Goal: Task Accomplishment & Management: Complete application form

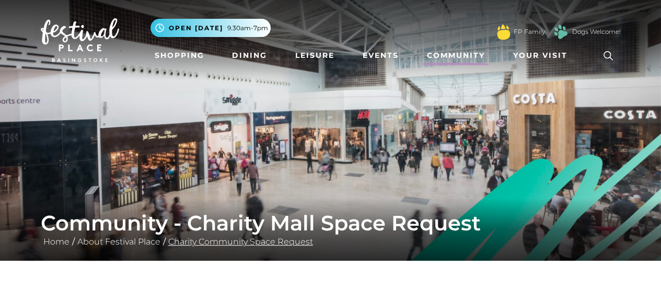
click at [220, 243] on link "Charity Community Space Request" at bounding box center [241, 242] width 150 height 10
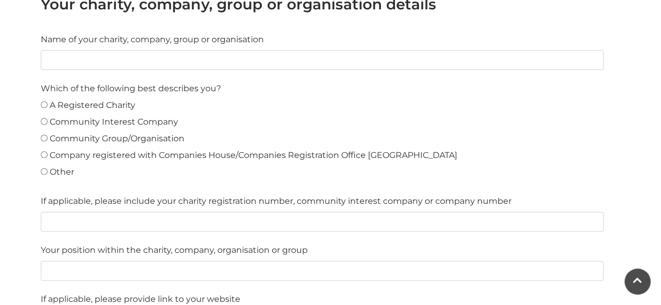
scroll to position [574, 0]
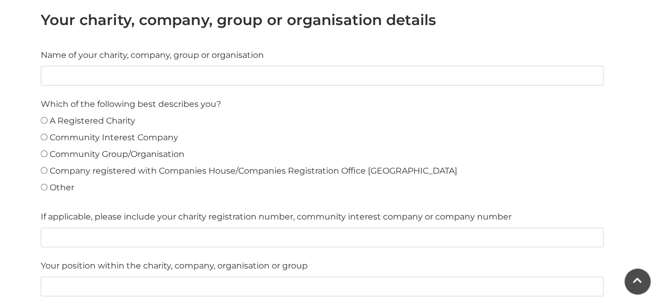
click at [43, 151] on Group\/Organisation"] "Community Group/Organisation" at bounding box center [44, 153] width 7 height 7
radio Group\/Organisation"] "true"
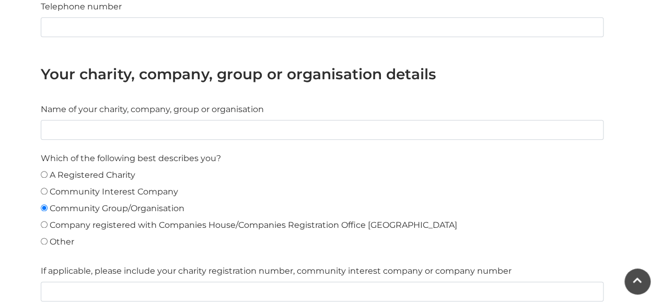
scroll to position [418, 0]
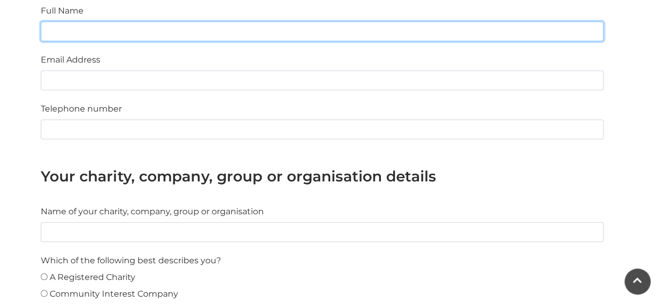
click at [100, 30] on input "Full Name" at bounding box center [322, 31] width 562 height 20
type input "[PERSON_NAME]"
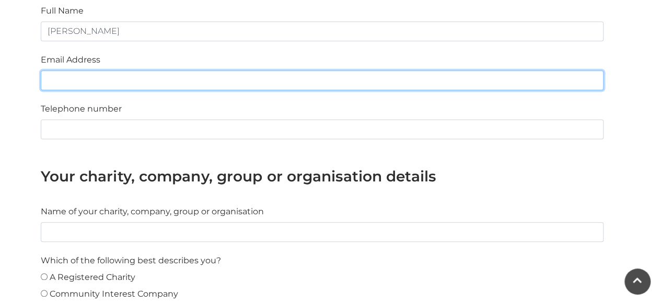
click at [67, 80] on input "Email Address" at bounding box center [322, 80] width 562 height 20
type input "[PERSON_NAME][EMAIL_ADDRESS][PERSON_NAME][DOMAIN_NAME]"
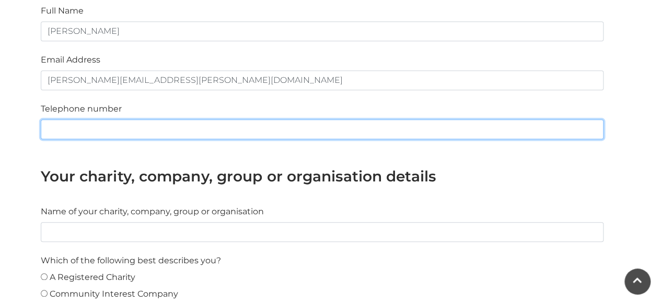
click at [66, 132] on input "text" at bounding box center [322, 130] width 562 height 20
type input "07483 303696"
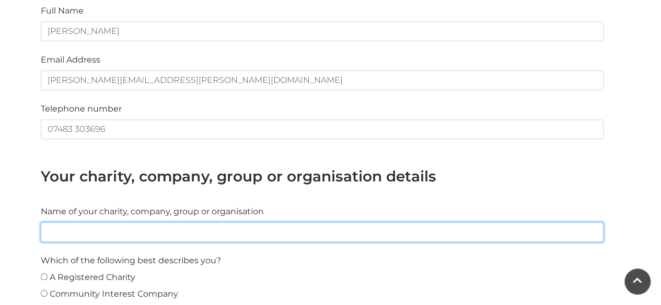
click at [118, 238] on input "text" at bounding box center [322, 232] width 562 height 20
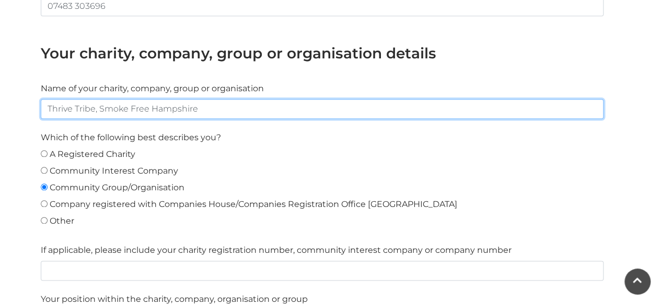
scroll to position [574, 0]
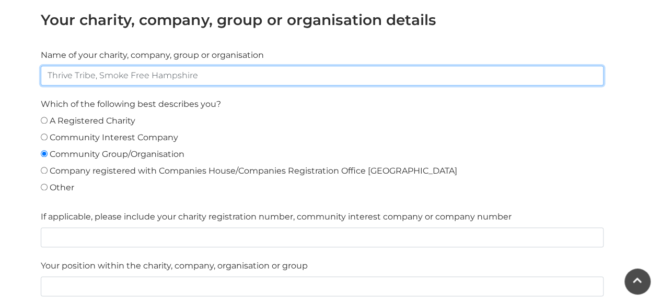
type input "Thrive Tribe, Smoke Free Hampshire"
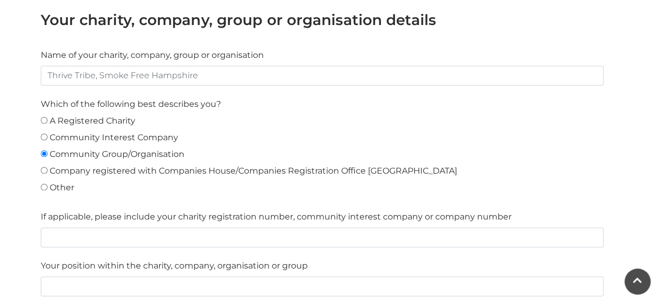
click at [43, 134] on Company"] "Community Interest Company" at bounding box center [44, 137] width 7 height 7
radio Company"] "true"
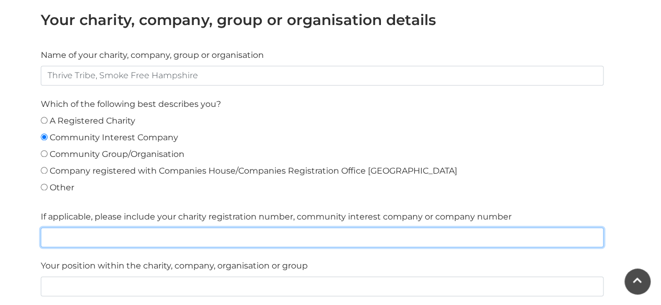
click at [55, 237] on input "text" at bounding box center [322, 238] width 562 height 20
type input "F"
click at [105, 237] on input "Free [MEDICAL_DATA] service funded by Hampshire County Council" at bounding box center [322, 238] width 562 height 20
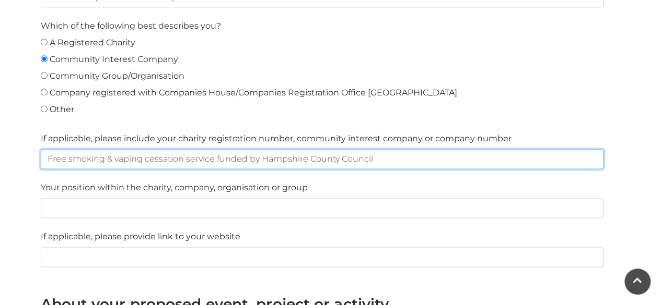
scroll to position [679, 0]
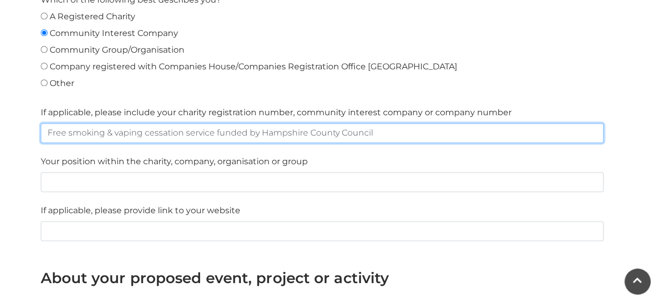
type input "Free smoking & vaping cessation service funded by Hampshire County Council"
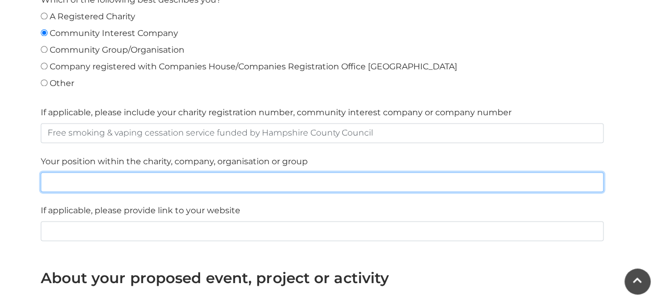
click at [49, 178] on input "text" at bounding box center [322, 182] width 562 height 20
type input "Engagement and Partnership Lead"
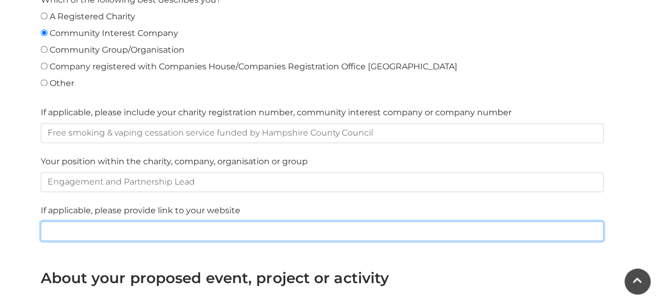
click at [94, 230] on input "text" at bounding box center [322, 231] width 562 height 20
paste input "[URL][DOMAIN_NAME]"
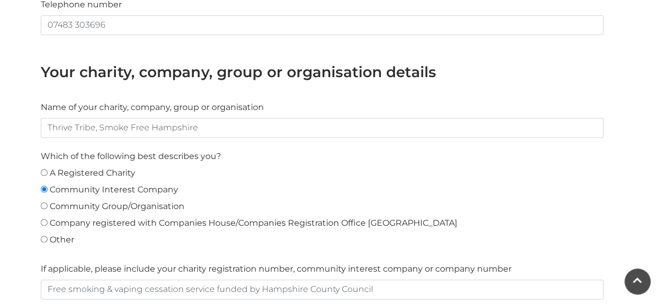
scroll to position [522, 0]
type input "[URL][DOMAIN_NAME]"
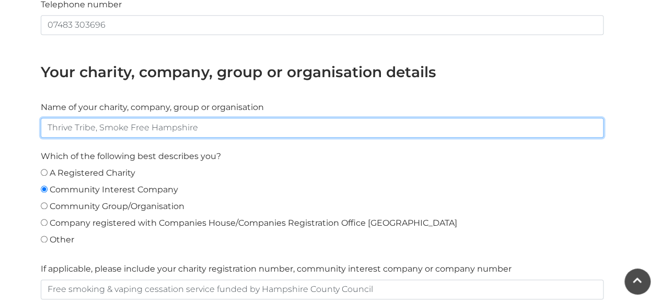
click at [98, 131] on input "Thrive Tribe, Smoke Free Hampshire" at bounding box center [322, 128] width 562 height 20
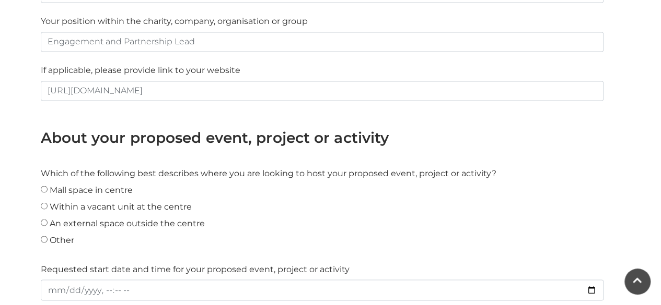
scroll to position [835, 0]
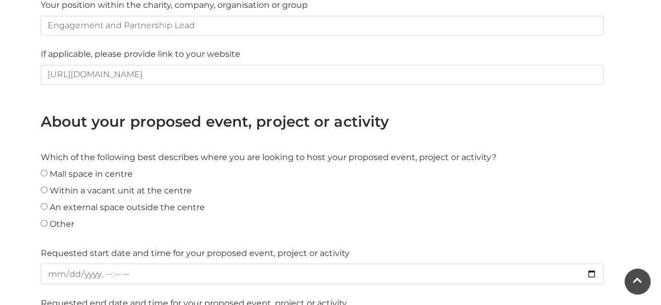
type input "Thrive Tribe - Smoke Free Hampshire"
click at [43, 171] on centre"] "Mall space in centre" at bounding box center [44, 173] width 7 height 7
radio centre"] "true"
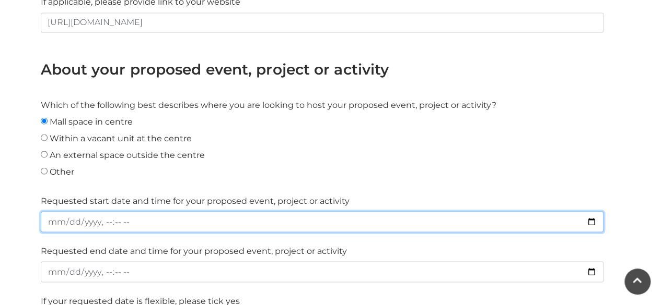
click at [116, 219] on input "datetime-local" at bounding box center [322, 221] width 562 height 21
click at [54, 219] on input "datetime-local" at bounding box center [322, 221] width 562 height 21
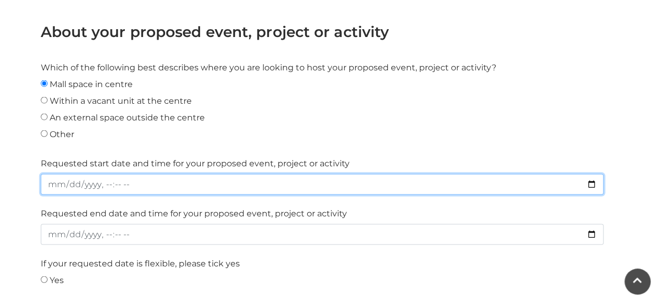
scroll to position [940, 0]
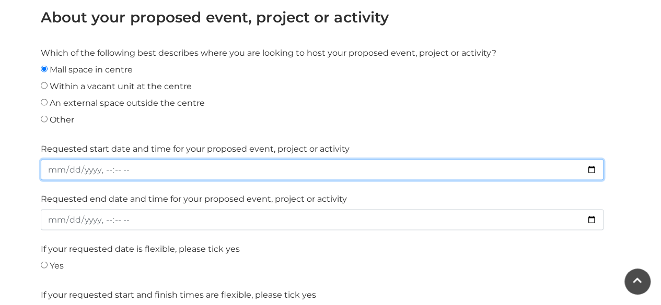
click at [98, 169] on input "datetime-local" at bounding box center [322, 169] width 562 height 21
type input "[DATE]T09:00"
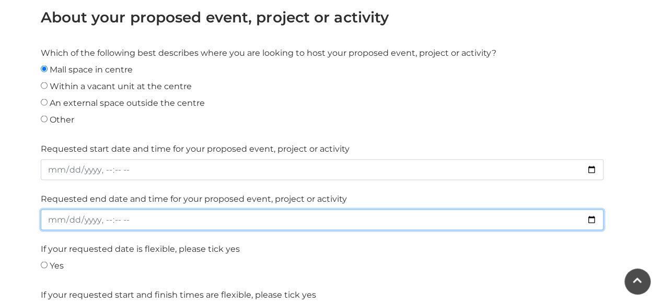
click at [54, 217] on input "datetime-local" at bounding box center [322, 219] width 562 height 21
click at [98, 219] on input "datetime-local" at bounding box center [322, 219] width 562 height 21
type input "[DATE]T16:00"
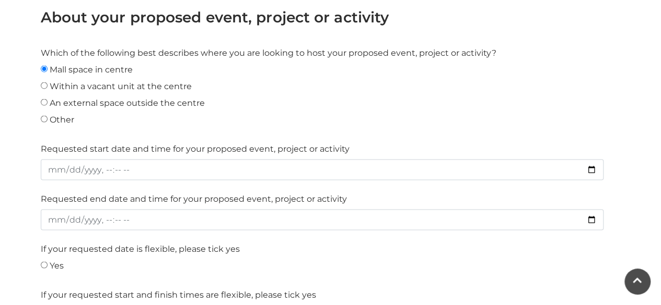
click at [45, 262] on input "Yes" at bounding box center [44, 265] width 7 height 7
radio input "true"
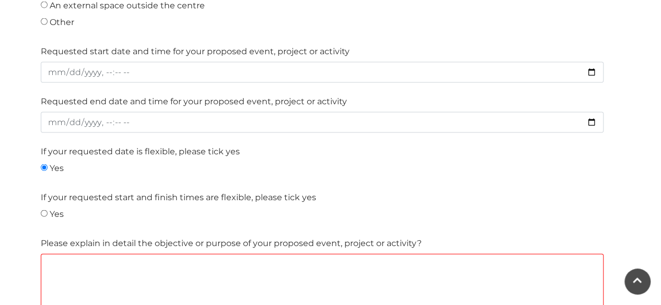
scroll to position [1044, 0]
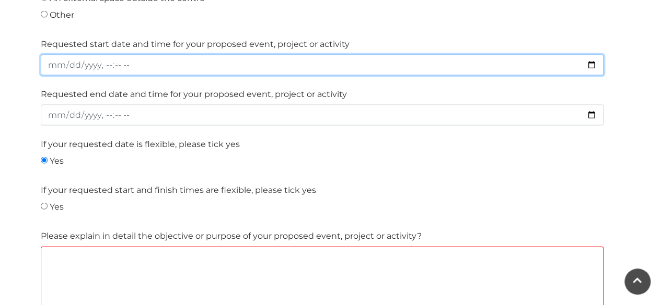
click at [55, 61] on input "datetime-local" at bounding box center [322, 65] width 562 height 21
type input "[DATE]T09:00"
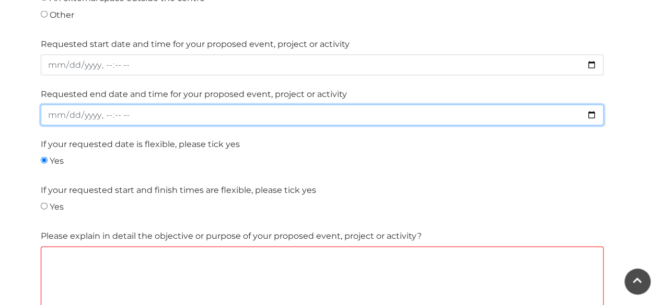
click at [52, 114] on input "datetime-local" at bounding box center [322, 115] width 562 height 21
type input "[DATE]T16:00"
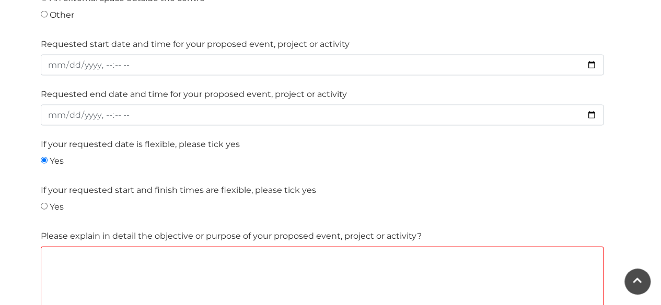
click at [118, 156] on div "Yes" at bounding box center [322, 163] width 562 height 17
click at [44, 203] on input "Yes" at bounding box center [44, 206] width 7 height 7
radio input "true"
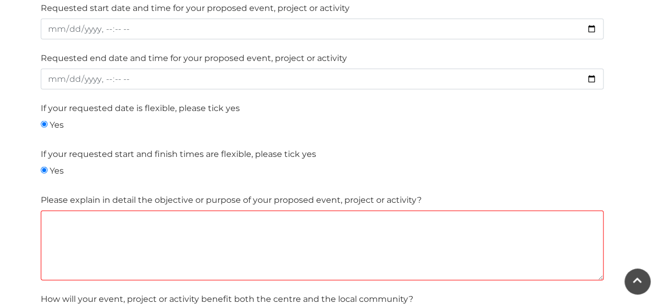
scroll to position [1097, 0]
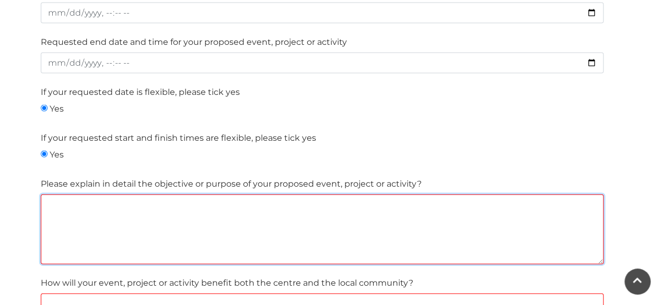
click at [50, 203] on textarea at bounding box center [322, 230] width 562 height 70
type textarea "A"
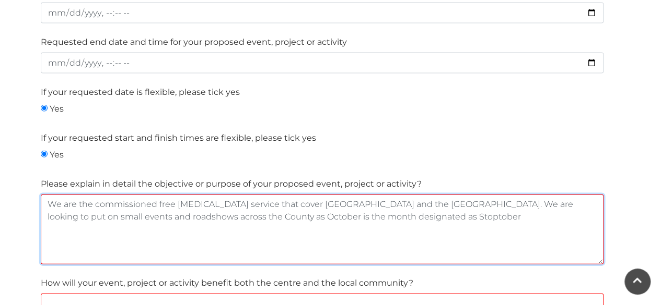
click at [227, 214] on textarea "We are the commissioned free [MEDICAL_DATA] service that cover [GEOGRAPHIC_DATA…" at bounding box center [322, 230] width 562 height 70
click at [283, 214] on textarea "We are the commissioned free [MEDICAL_DATA] service that cover [GEOGRAPHIC_DATA…" at bounding box center [322, 230] width 562 height 70
click at [383, 218] on textarea "We are the commissioned free [MEDICAL_DATA] service that cover [GEOGRAPHIC_DATA…" at bounding box center [322, 230] width 562 height 70
drag, startPoint x: 498, startPoint y: 214, endPoint x: 394, endPoint y: 216, distance: 103.9
click at [394, 216] on textarea "We are the commissioned free [MEDICAL_DATA] service that cover [GEOGRAPHIC_DATA…" at bounding box center [322, 230] width 562 height 70
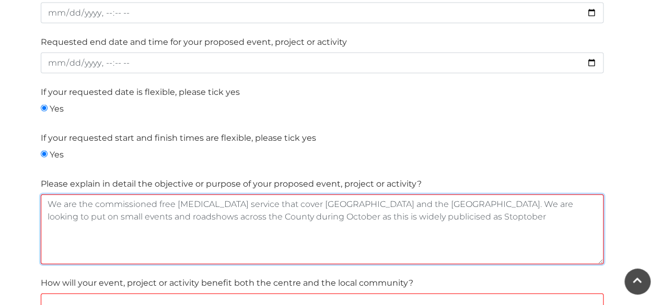
click at [446, 213] on textarea "We are the commissioned free [MEDICAL_DATA] service that cover [GEOGRAPHIC_DATA…" at bounding box center [322, 230] width 562 height 70
click at [447, 214] on textarea "We are the commissioned free [MEDICAL_DATA] service that cover [GEOGRAPHIC_DATA…" at bounding box center [322, 230] width 562 height 70
click at [448, 217] on textarea "We are the commissioned free [MEDICAL_DATA] service that cover [GEOGRAPHIC_DATA…" at bounding box center [322, 230] width 562 height 70
click at [147, 226] on textarea "We are the commissioned free [MEDICAL_DATA] service that cover [GEOGRAPHIC_DATA…" at bounding box center [322, 230] width 562 height 70
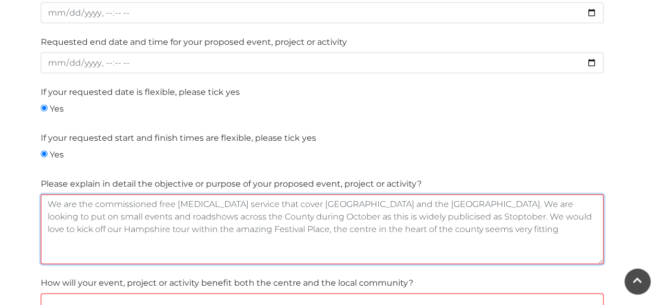
click at [438, 226] on textarea "We are the commissioned free [MEDICAL_DATA] service that cover [GEOGRAPHIC_DATA…" at bounding box center [322, 230] width 562 height 70
click at [491, 227] on textarea "We are the commissioned free [MEDICAL_DATA] service that cover [GEOGRAPHIC_DATA…" at bounding box center [322, 230] width 562 height 70
type textarea "We are the commissioned free [MEDICAL_DATA] service that cover [GEOGRAPHIC_DATA…"
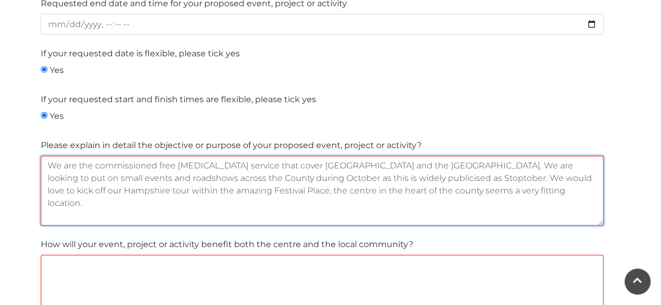
scroll to position [1149, 0]
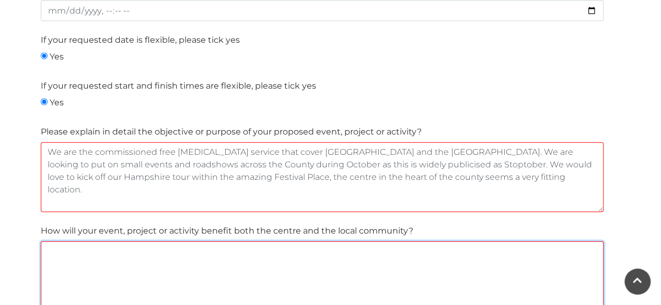
click at [75, 257] on textarea at bounding box center [322, 277] width 562 height 70
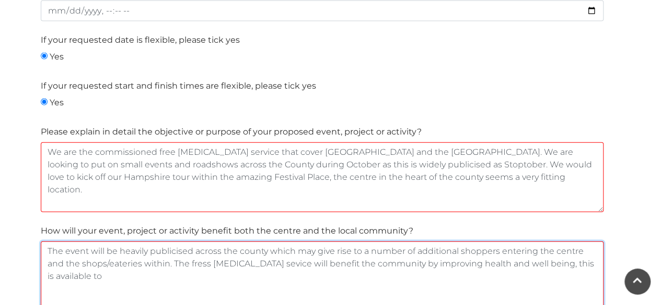
click at [207, 262] on textarea "The event will be heavily publicised across the county which may give rise to a…" at bounding box center [322, 277] width 562 height 70
click at [296, 260] on textarea "The event will be heavily publicised across the county which may give rise to a…" at bounding box center [322, 277] width 562 height 70
click at [382, 258] on textarea "The event will be heavily publicised across the county which may give rise to a…" at bounding box center [322, 277] width 562 height 70
drag, startPoint x: 108, startPoint y: 273, endPoint x: 47, endPoint y: 274, distance: 60.6
click at [47, 274] on textarea "The event will be heavily publicised across the county which may give rise to a…" at bounding box center [322, 277] width 562 height 70
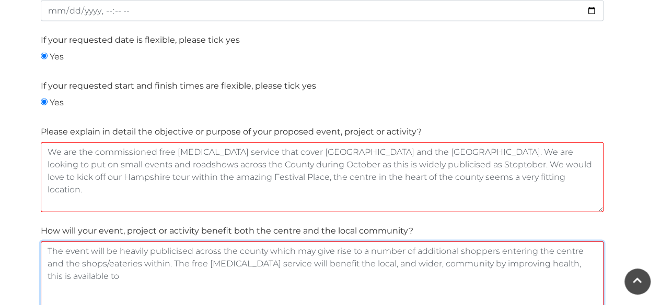
click at [589, 262] on textarea "The event will be heavily publicised across the county which may give rise to a…" at bounding box center [322, 277] width 562 height 70
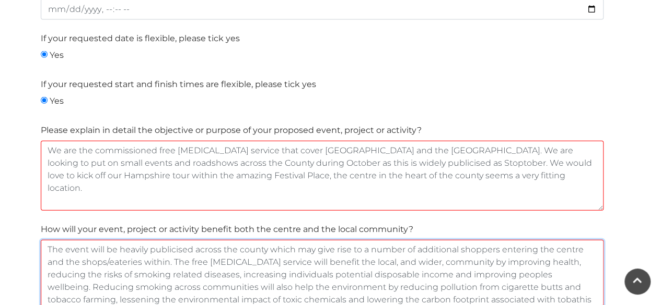
scroll to position [8, 0]
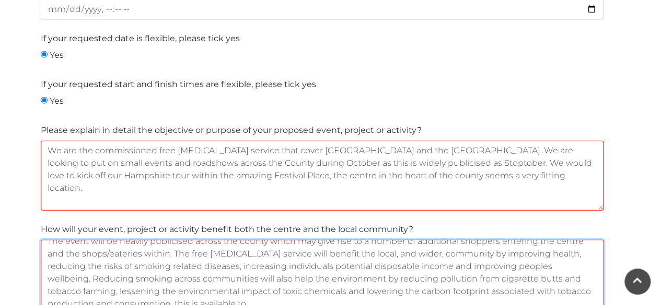
click at [211, 301] on textarea "The event will be heavily publicised across the county which may give rise to a…" at bounding box center [322, 275] width 562 height 70
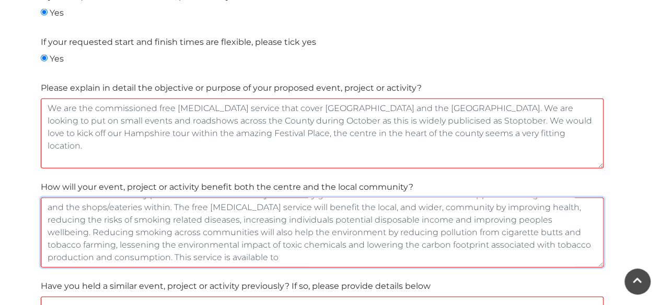
scroll to position [1255, 0]
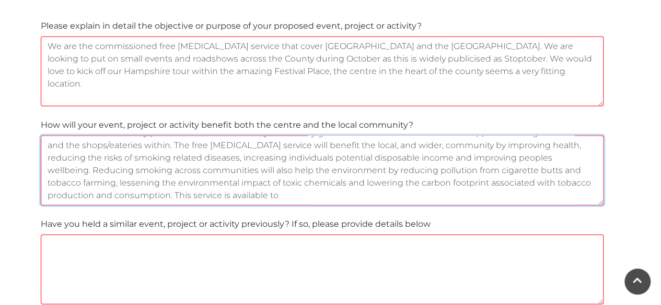
click at [263, 193] on textarea "The event will be heavily publicised across the county which may give rise to a…" at bounding box center [322, 171] width 562 height 70
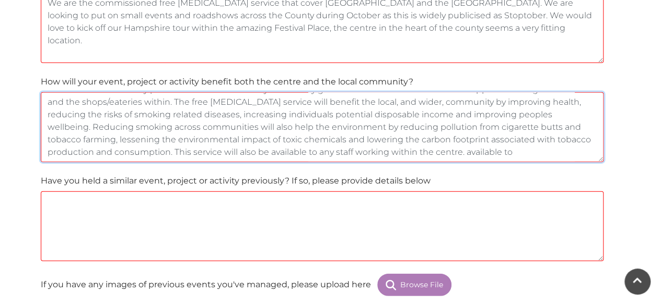
scroll to position [1411, 0]
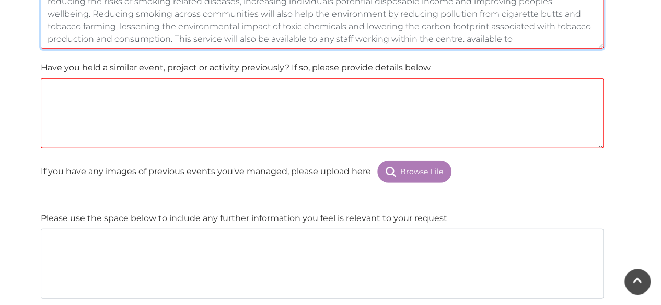
type textarea "The event will be heavily publicised across the county which may give rise to a…"
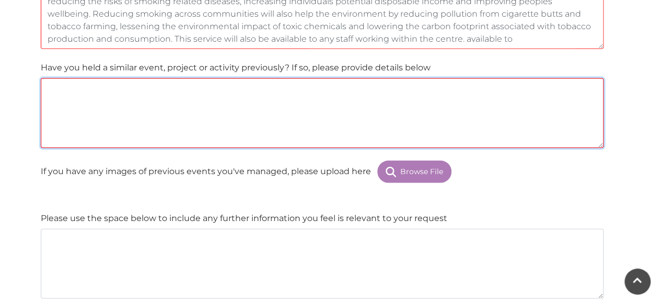
click at [52, 85] on textarea at bounding box center [322, 113] width 562 height 70
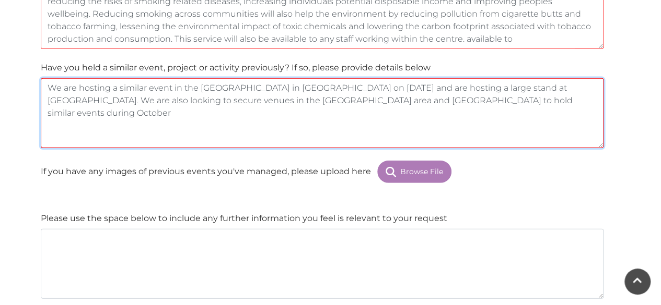
click at [261, 97] on textarea "We are hosting a similar event in the [GEOGRAPHIC_DATA] in [GEOGRAPHIC_DATA] on…" at bounding box center [322, 113] width 562 height 70
click at [537, 99] on textarea "We are hosting a similar event in the [GEOGRAPHIC_DATA] in [GEOGRAPHIC_DATA] on…" at bounding box center [322, 113] width 562 height 70
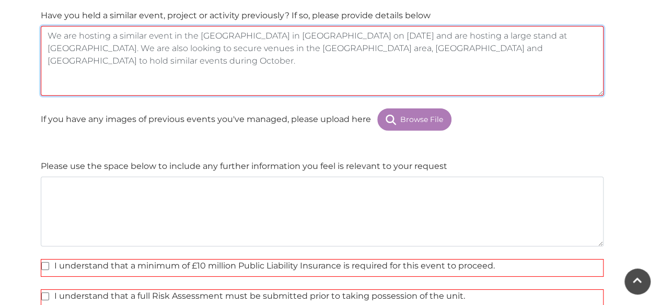
type textarea "We are hosting a similar event in the [GEOGRAPHIC_DATA] in [GEOGRAPHIC_DATA] on…"
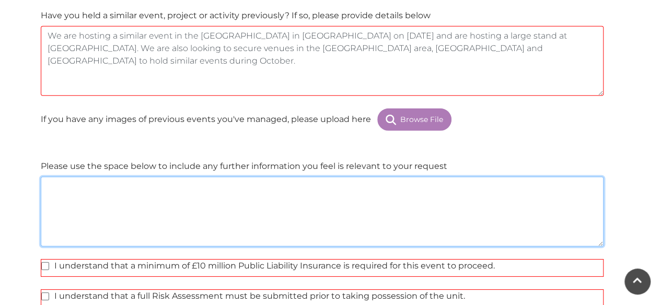
click at [50, 182] on textarea at bounding box center [322, 212] width 562 height 70
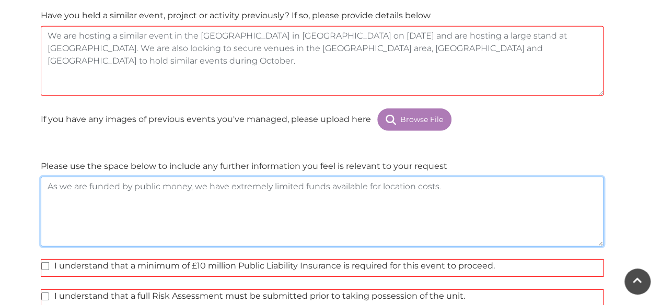
type textarea "As we are funded by public money, we have extremely limited funds available for…"
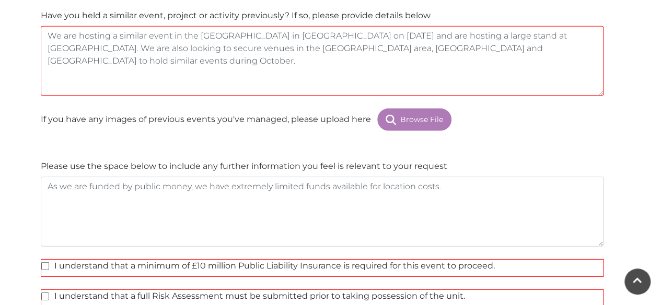
click at [49, 260] on label "I understand that a minimum of £10 million Public Liability Insurance is requir…" at bounding box center [267, 266] width 453 height 13
click at [48, 264] on input "I understand that a minimum of £10 million Public Liability Insurance is requir…" at bounding box center [44, 267] width 7 height 7
checkbox input "true"
click at [45, 290] on label "I understand that a full Risk Assessment must be submitted prior to taking poss…" at bounding box center [252, 296] width 423 height 13
click at [45, 294] on input "I understand that a full Risk Assessment must be submitted prior to taking poss…" at bounding box center [44, 297] width 7 height 7
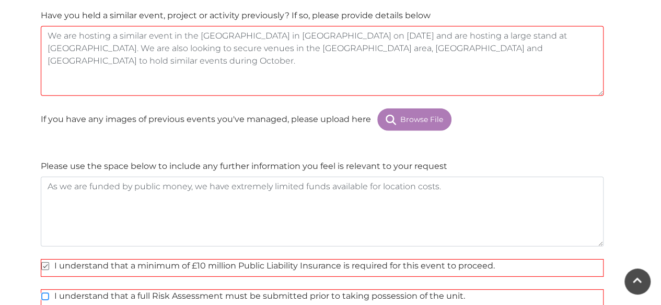
checkbox input "true"
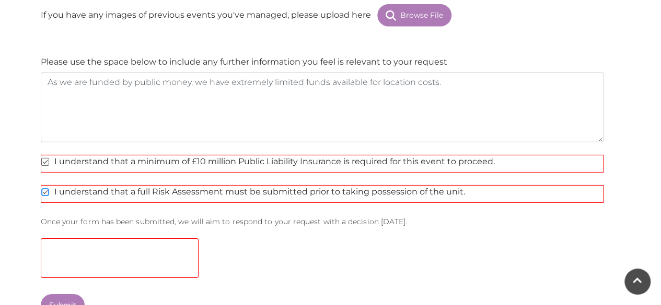
scroll to position [1516, 0]
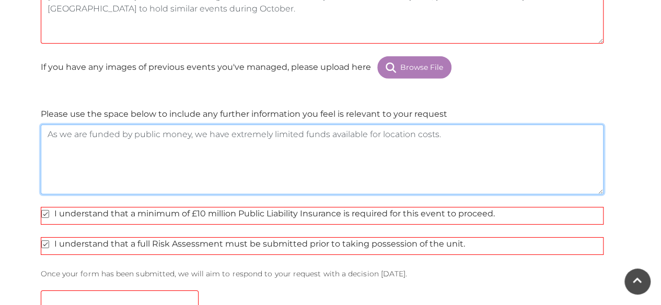
click at [476, 132] on textarea "As we are funded by public money, we have extremely limited funds available for…" at bounding box center [322, 160] width 562 height 70
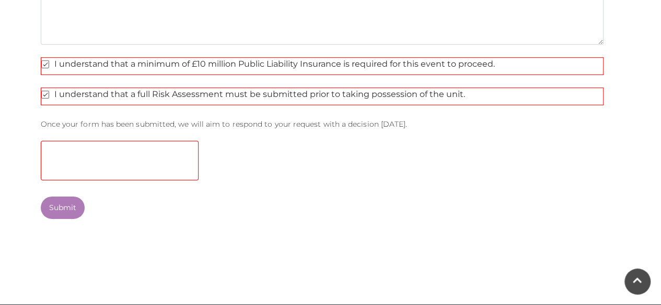
scroll to position [1667, 0]
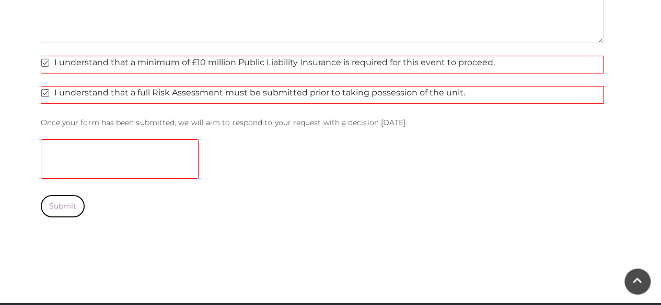
click at [68, 202] on button "Submit" at bounding box center [63, 206] width 44 height 22
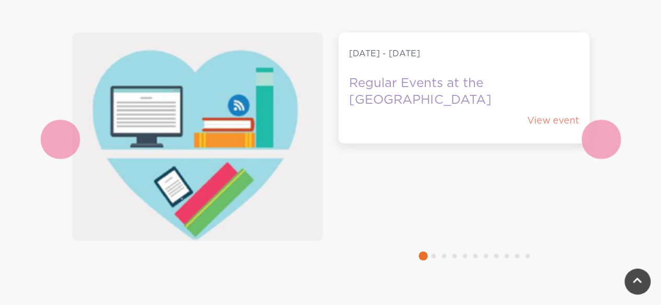
scroll to position [470, 0]
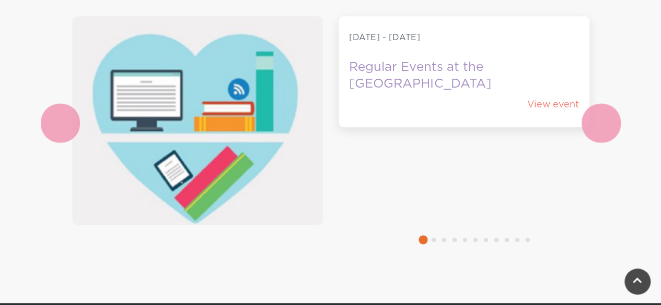
click at [435, 243] on button "2" at bounding box center [433, 240] width 10 height 10
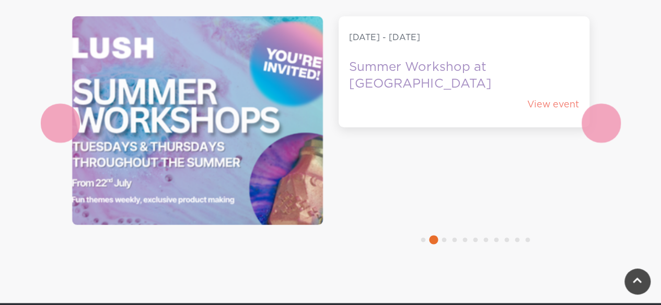
click at [445, 240] on button "3" at bounding box center [444, 240] width 10 height 10
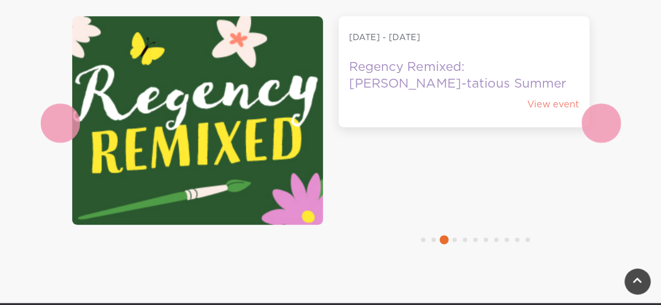
click at [456, 239] on button "4" at bounding box center [454, 240] width 10 height 10
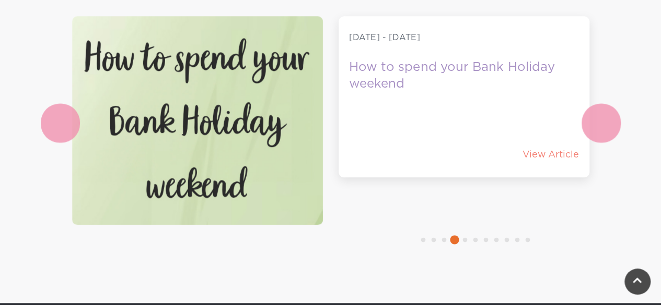
click at [466, 239] on button "5" at bounding box center [465, 240] width 10 height 10
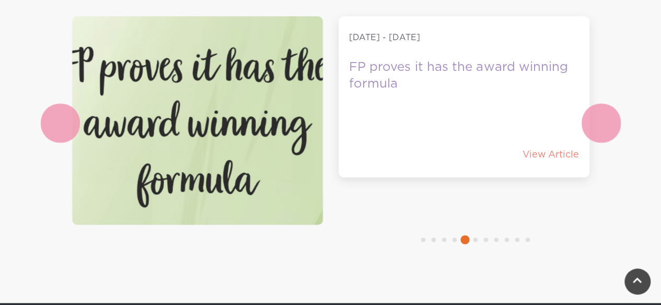
click at [476, 240] on button "6" at bounding box center [475, 240] width 10 height 10
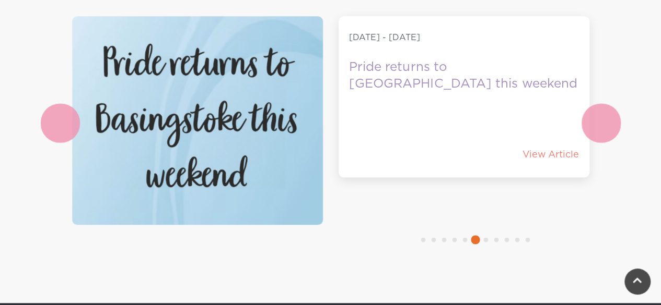
click at [487, 239] on button "7" at bounding box center [485, 240] width 10 height 10
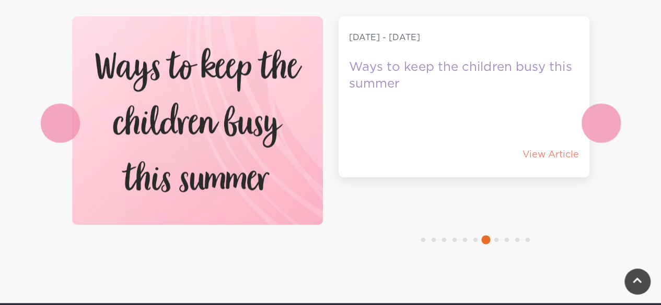
click at [494, 239] on button "8" at bounding box center [496, 240] width 10 height 10
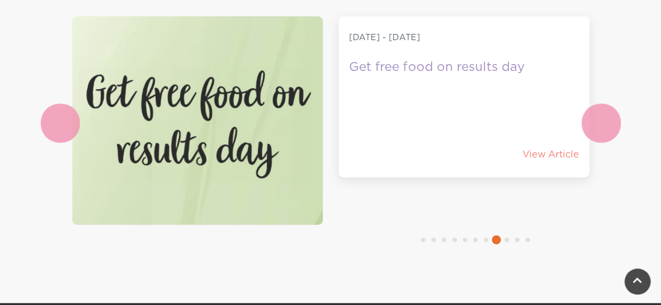
click at [505, 241] on button "9" at bounding box center [506, 240] width 10 height 10
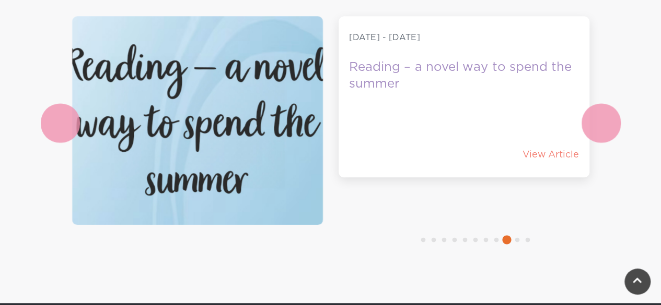
click at [517, 241] on button "10" at bounding box center [517, 240] width 10 height 10
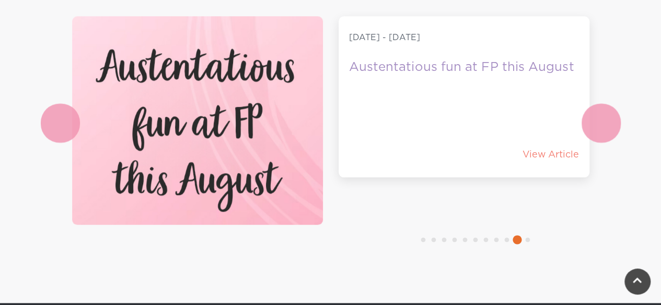
click at [527, 240] on button "11" at bounding box center [527, 240] width 10 height 10
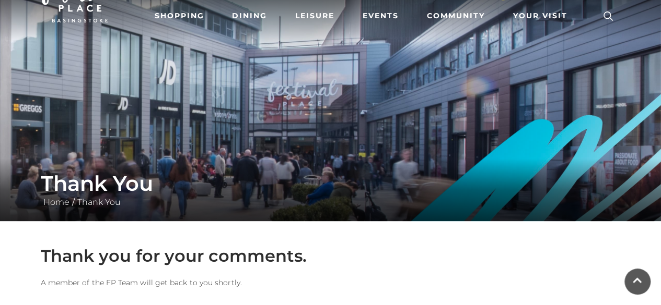
scroll to position [0, 0]
